Goal: Go to known website: Access a specific website the user already knows

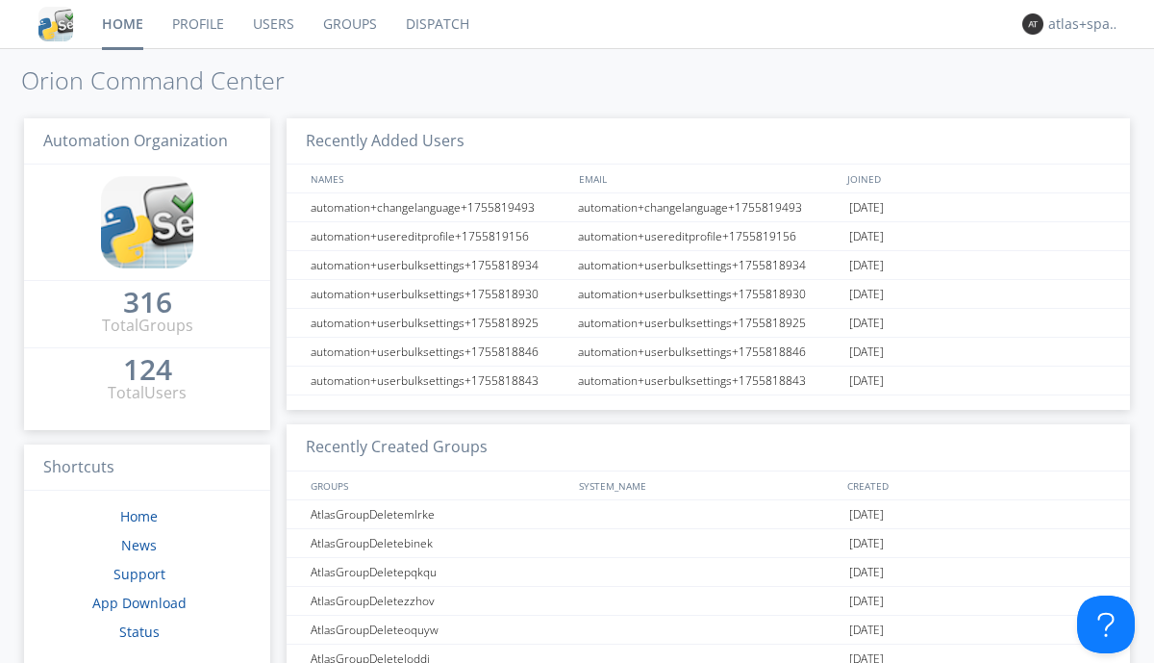
click at [436, 24] on link "Dispatch" at bounding box center [437, 24] width 92 height 48
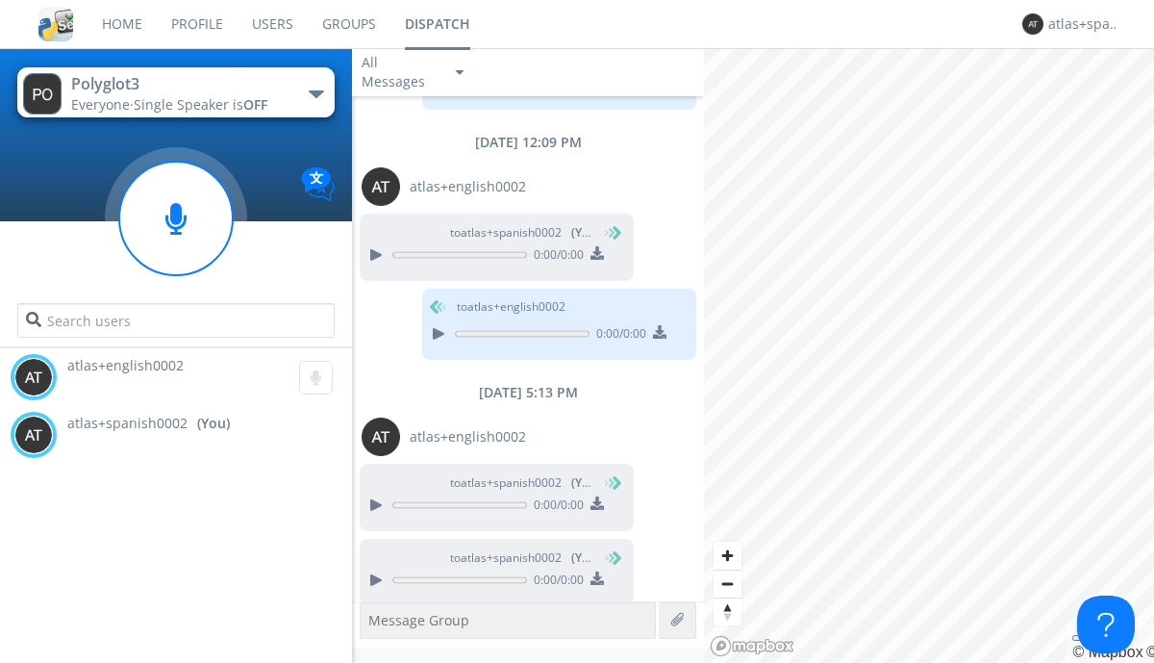
scroll to position [887, 0]
click at [1079, 24] on div "atlas+spanish0002" at bounding box center [1084, 23] width 72 height 19
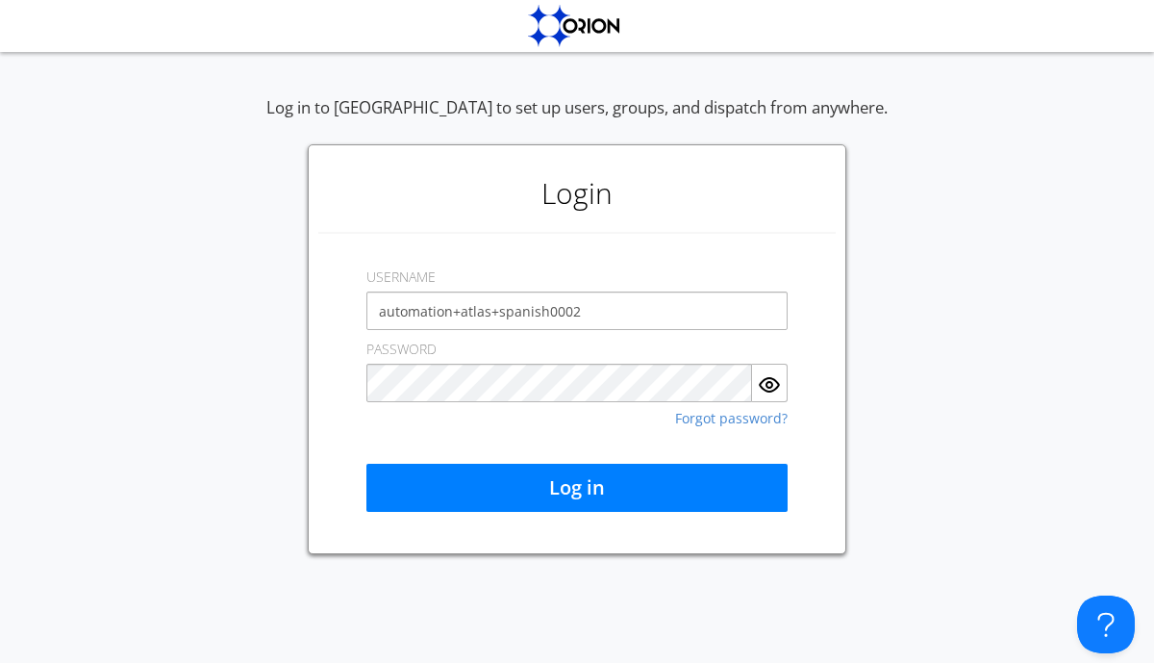
type input "automation+atlas+spanish0002"
click at [577, 488] on button "Log in" at bounding box center [576, 488] width 421 height 48
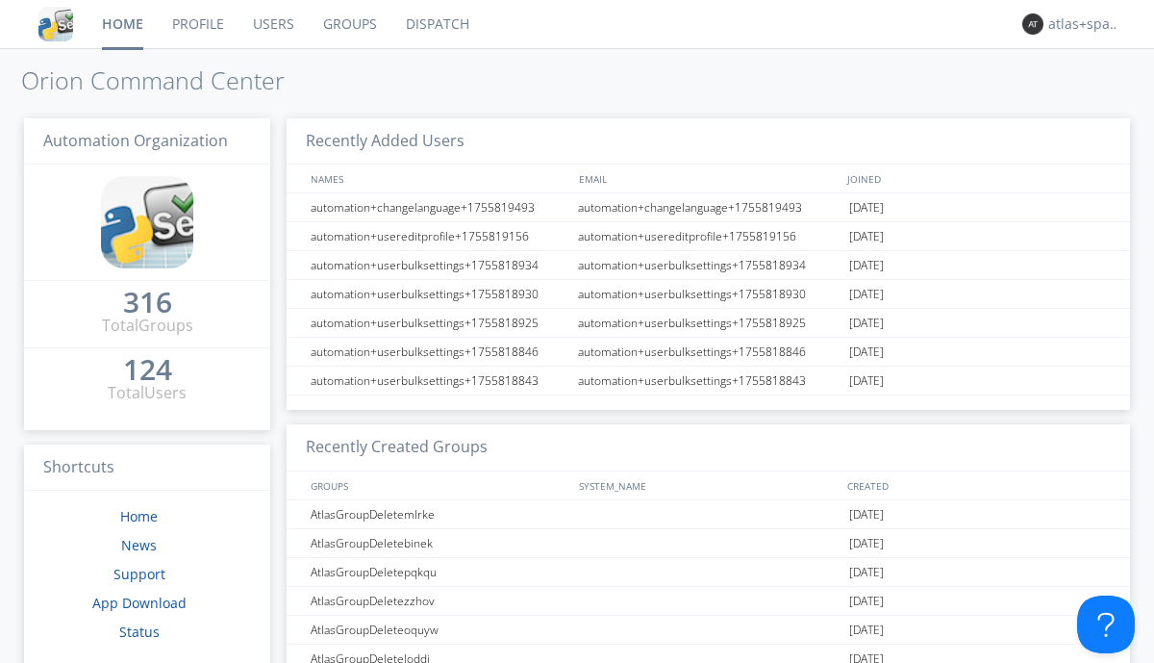
click at [436, 24] on link "Dispatch" at bounding box center [437, 24] width 92 height 48
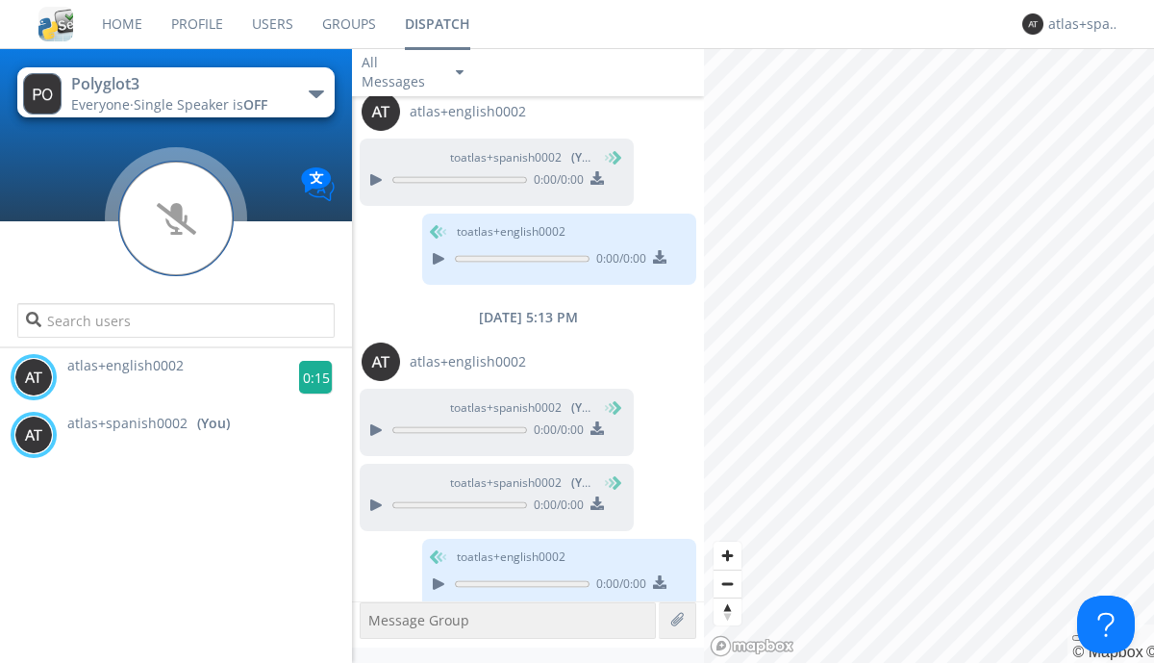
scroll to position [965, 0]
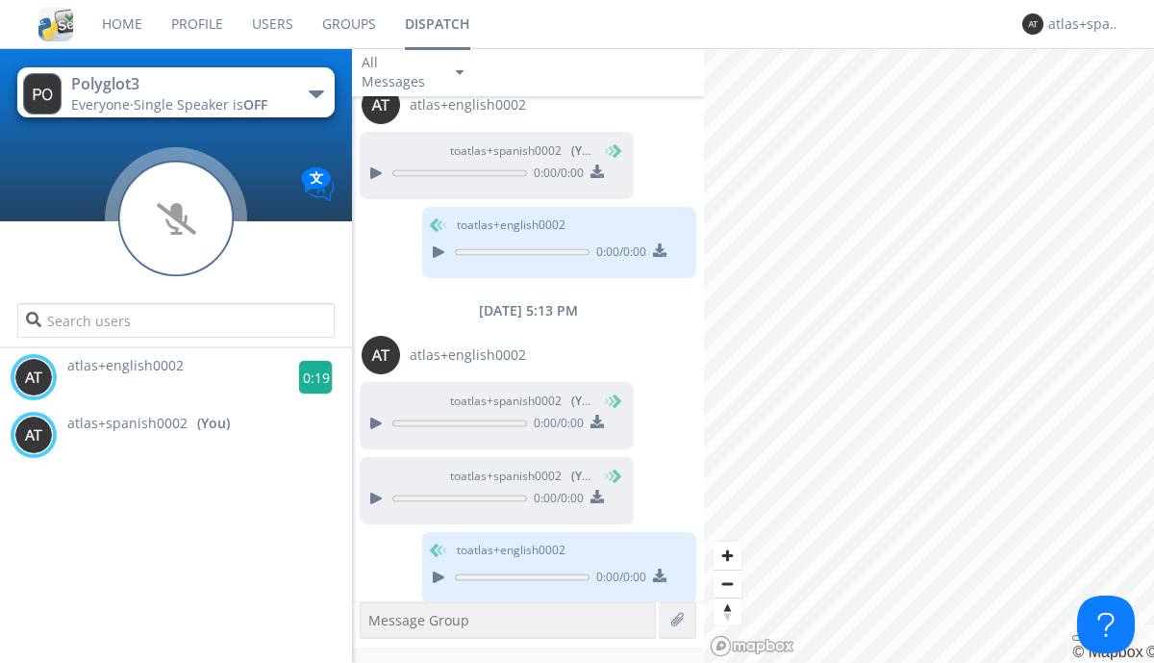
click at [308, 377] on g at bounding box center [316, 378] width 34 height 34
